Goal: Obtain resource: Obtain resource

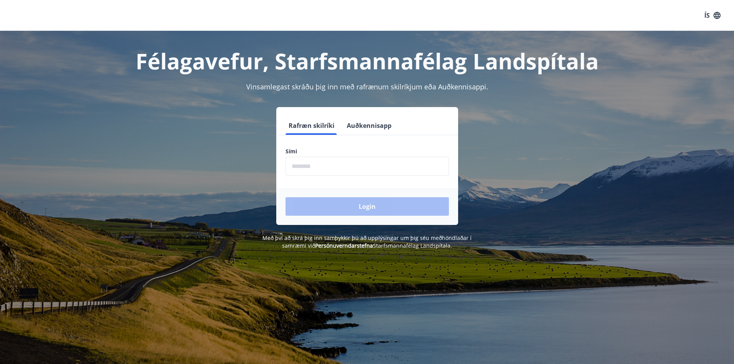
click at [348, 168] on input "phone" at bounding box center [366, 166] width 163 height 19
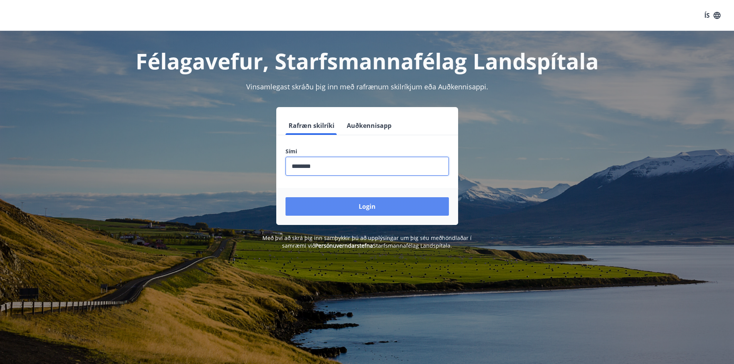
type input "********"
click at [349, 203] on button "Login" at bounding box center [366, 206] width 163 height 18
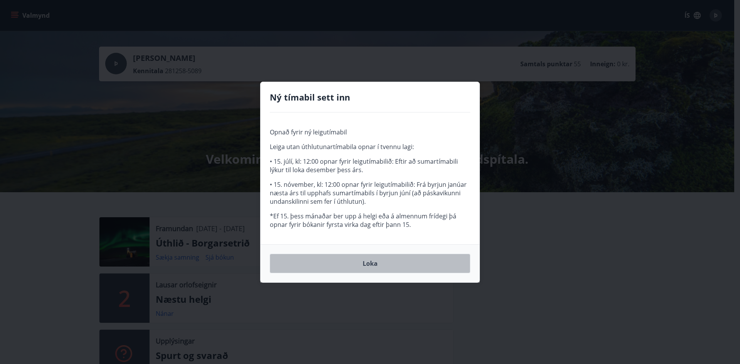
click at [369, 261] on button "Loka" at bounding box center [370, 263] width 200 height 19
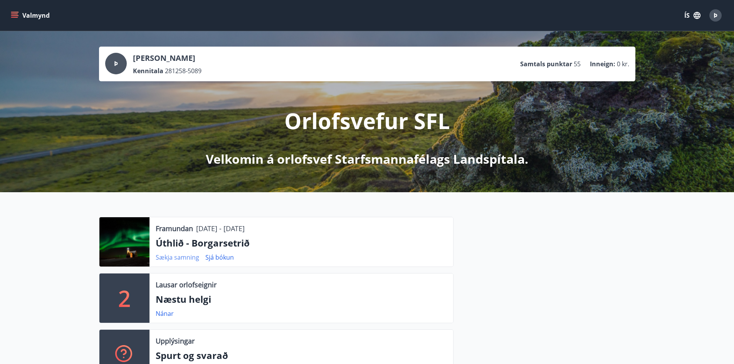
click at [181, 257] on link "Sækja samning" at bounding box center [178, 257] width 44 height 8
click at [217, 257] on link "Sjá bókun" at bounding box center [219, 257] width 29 height 8
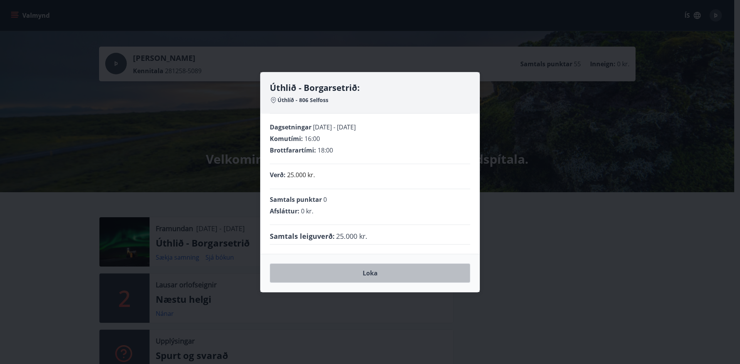
click at [369, 272] on button "Loka" at bounding box center [370, 272] width 200 height 19
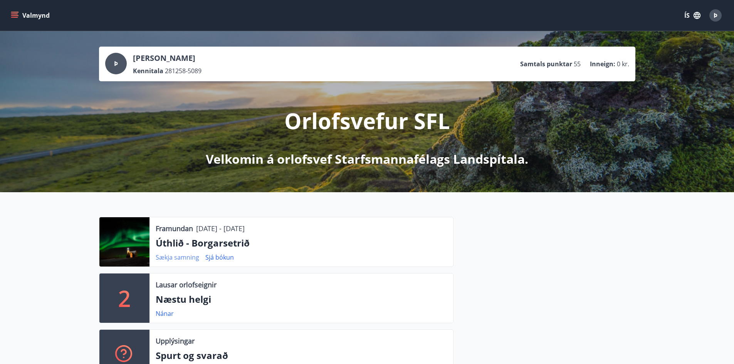
click at [174, 256] on link "Sækja samning" at bounding box center [178, 257] width 44 height 8
click at [13, 14] on icon "menu" at bounding box center [14, 13] width 7 height 1
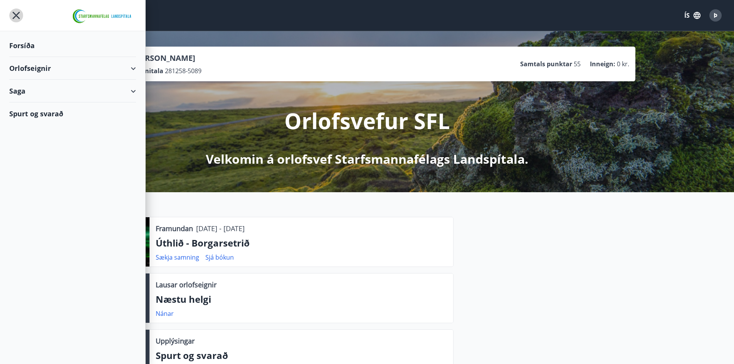
click at [12, 15] on icon "menu" at bounding box center [16, 15] width 14 height 14
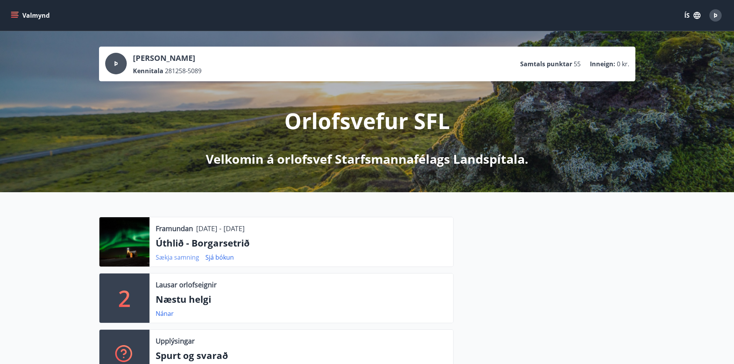
click at [180, 258] on link "Sækja samning" at bounding box center [178, 257] width 44 height 8
click at [180, 256] on link "Sækja samning" at bounding box center [178, 257] width 44 height 8
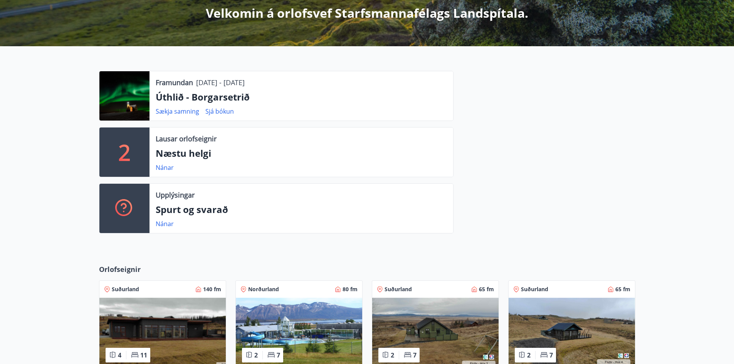
scroll to position [154, 0]
